Goal: Find specific page/section: Find specific page/section

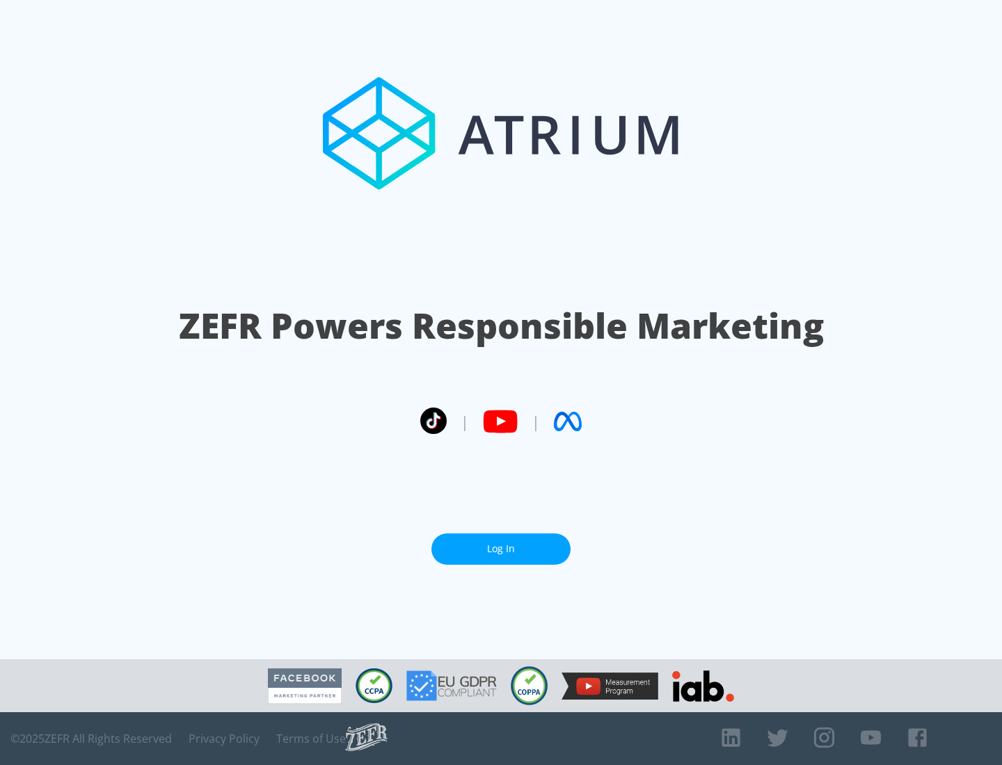
click at [501, 549] on link "Log In" at bounding box center [500, 549] width 139 height 31
